Goal: Task Accomplishment & Management: Manage account settings

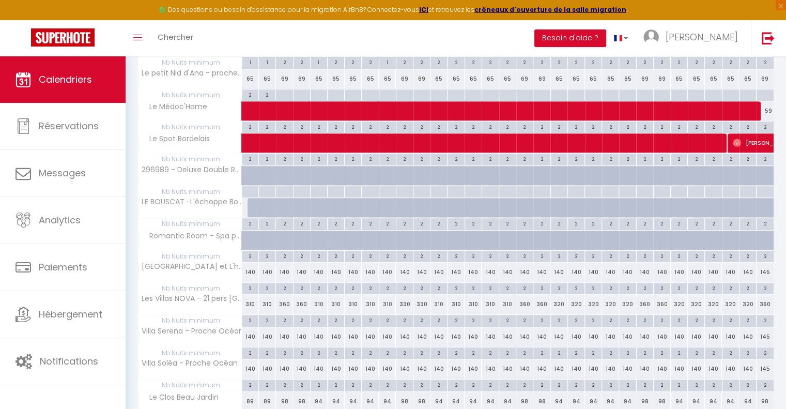
scroll to position [535, 0]
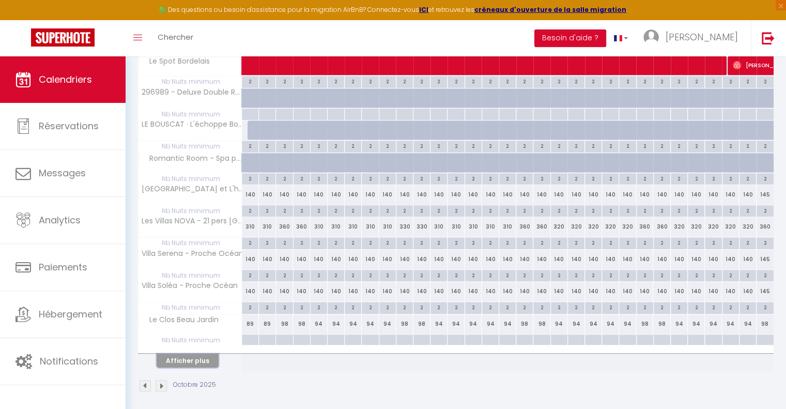
drag, startPoint x: 198, startPoint y: 357, endPoint x: 308, endPoint y: 325, distance: 115.3
click at [198, 357] on button "Afficher plus" at bounding box center [188, 361] width 62 height 14
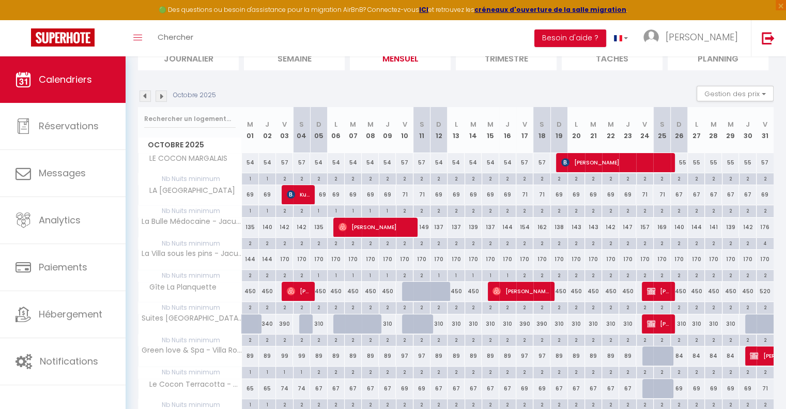
scroll to position [18, 0]
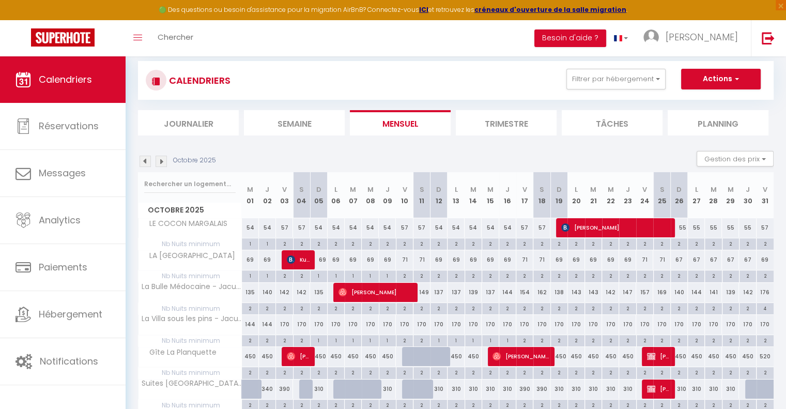
click at [149, 157] on img at bounding box center [145, 161] width 11 height 11
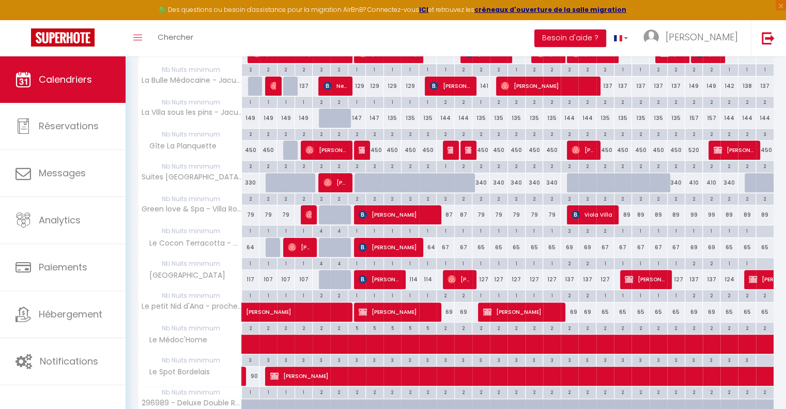
scroll to position [224, 0]
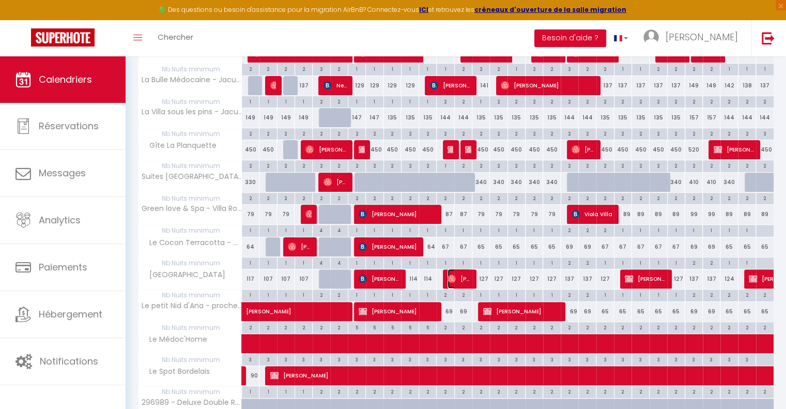
click at [459, 279] on span "[PERSON_NAME]" at bounding box center [459, 279] width 23 height 20
select select "OK"
select select "0"
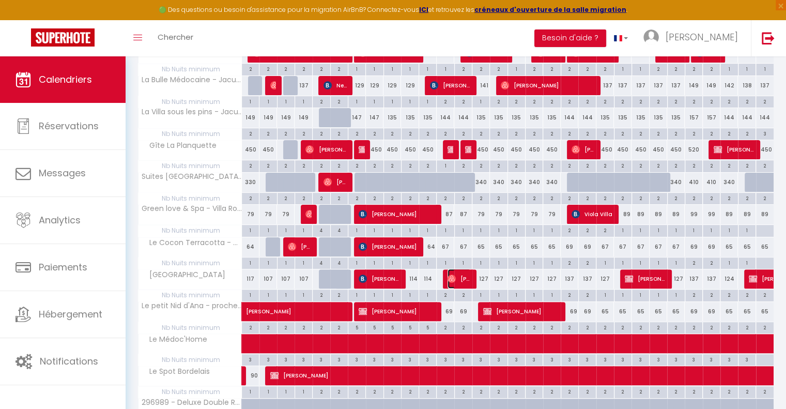
select select "1"
select select
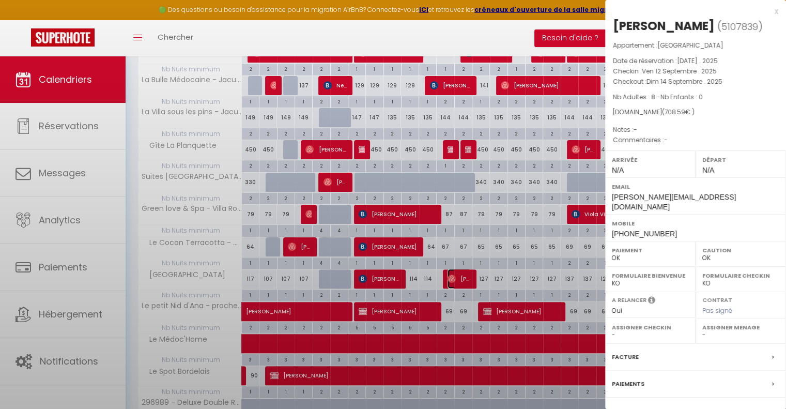
select select "51726"
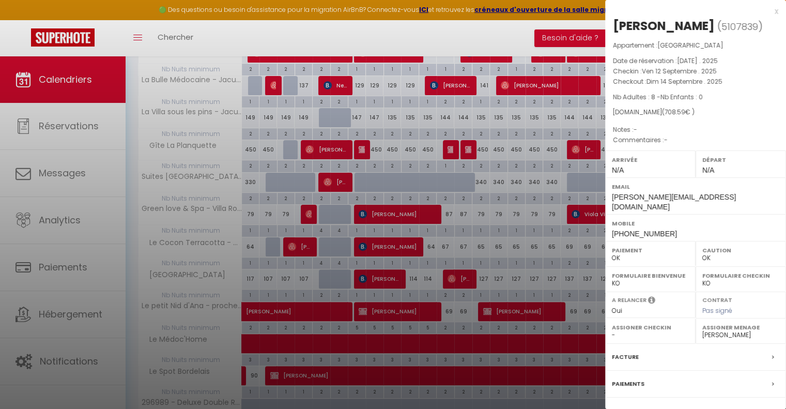
drag, startPoint x: 769, startPoint y: 9, endPoint x: 759, endPoint y: 13, distance: 11.1
click at [768, 9] on div "x" at bounding box center [691, 11] width 173 height 12
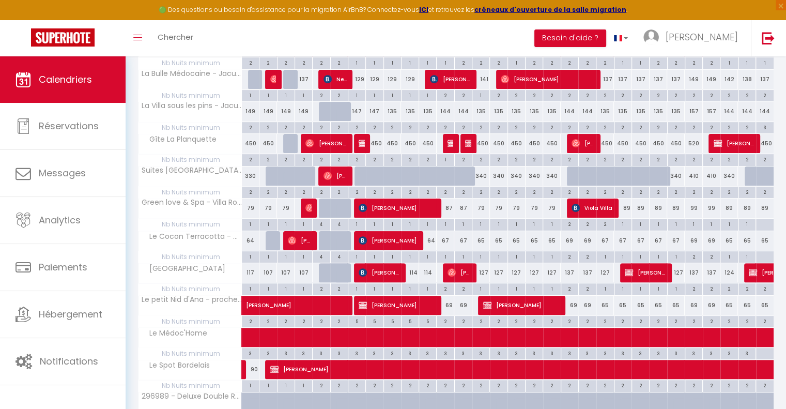
scroll to position [259, 0]
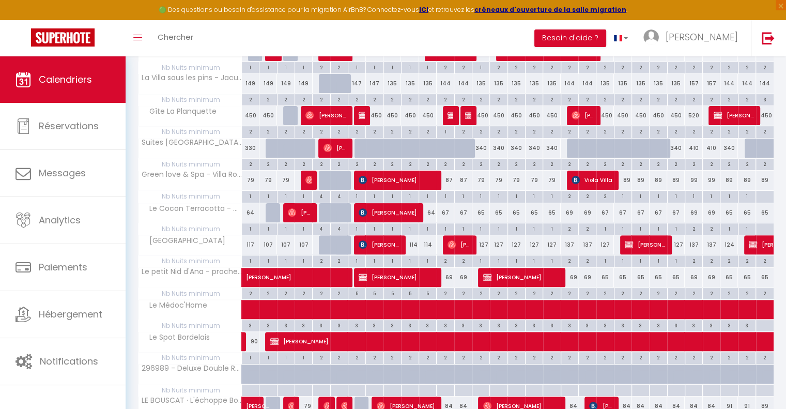
click at [451, 177] on div "87" at bounding box center [446, 180] width 18 height 19
type input "87"
type input "Ven 12 Septembre 2025"
type input "[DATE]"
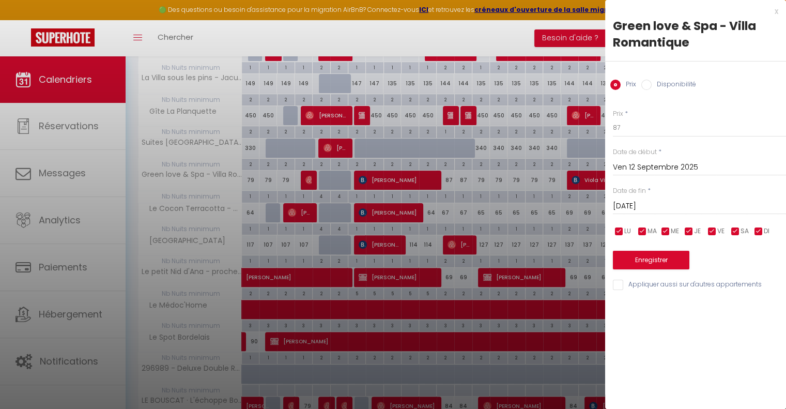
click at [777, 12] on div "x" at bounding box center [691, 11] width 173 height 12
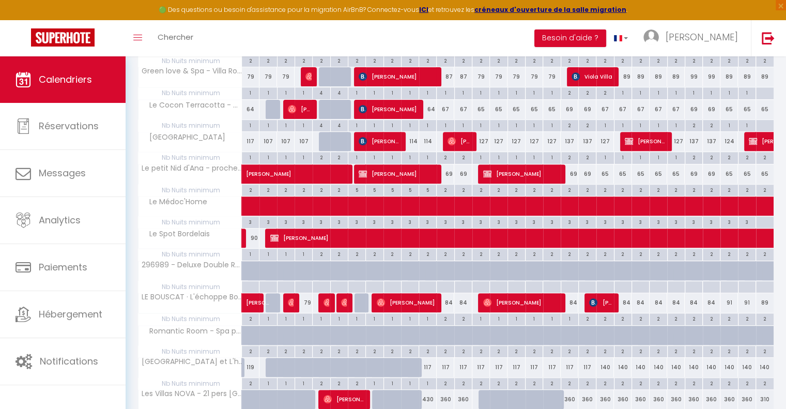
scroll to position [465, 0]
